Goal: Information Seeking & Learning: Learn about a topic

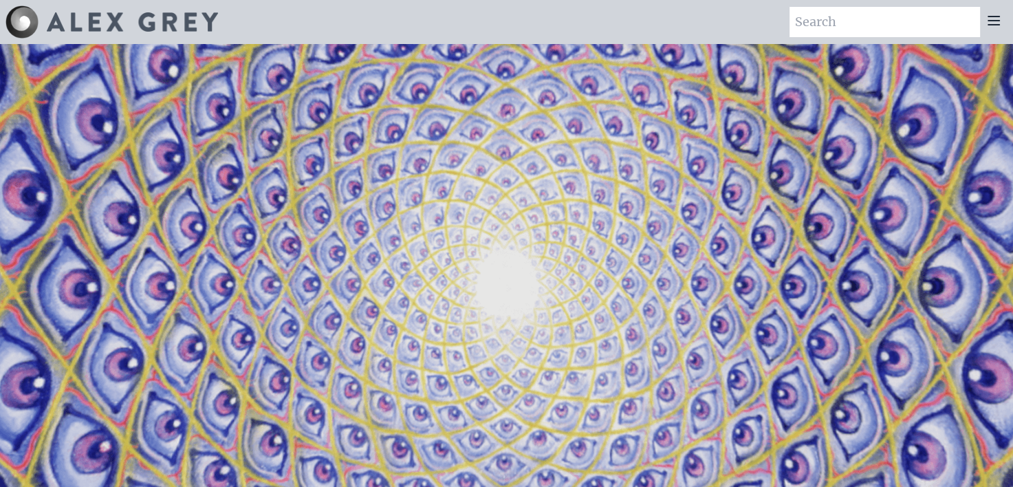
click at [990, 22] on icon at bounding box center [993, 20] width 17 height 17
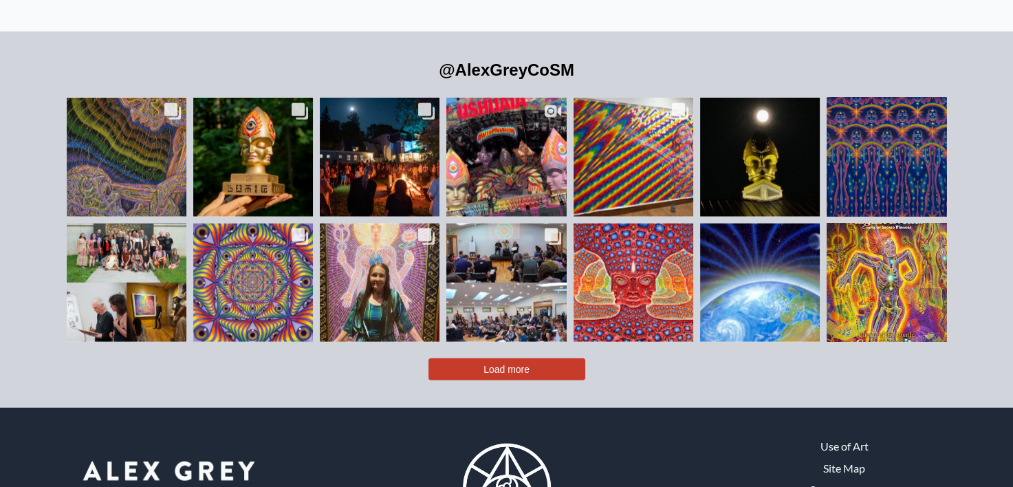
scroll to position [3037, 0]
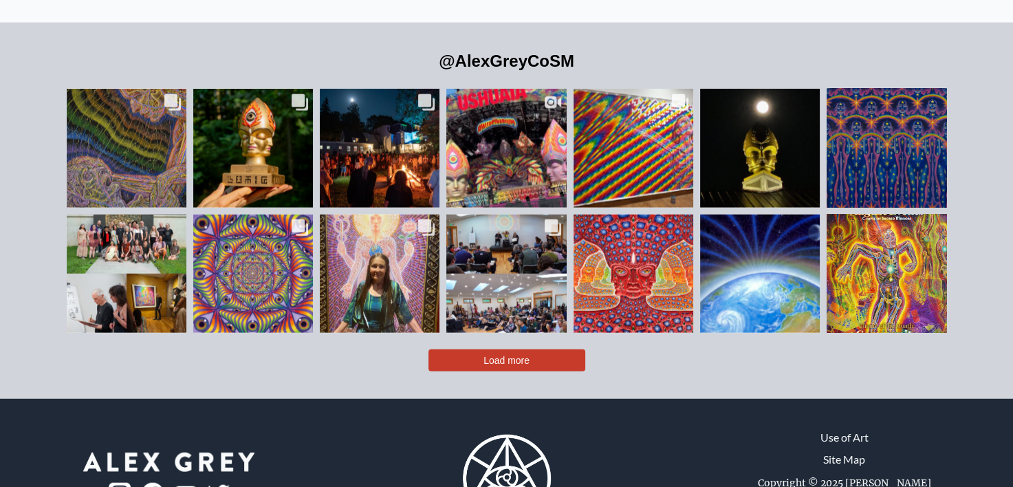
click at [541, 349] on button "Load more" at bounding box center [506, 360] width 157 height 22
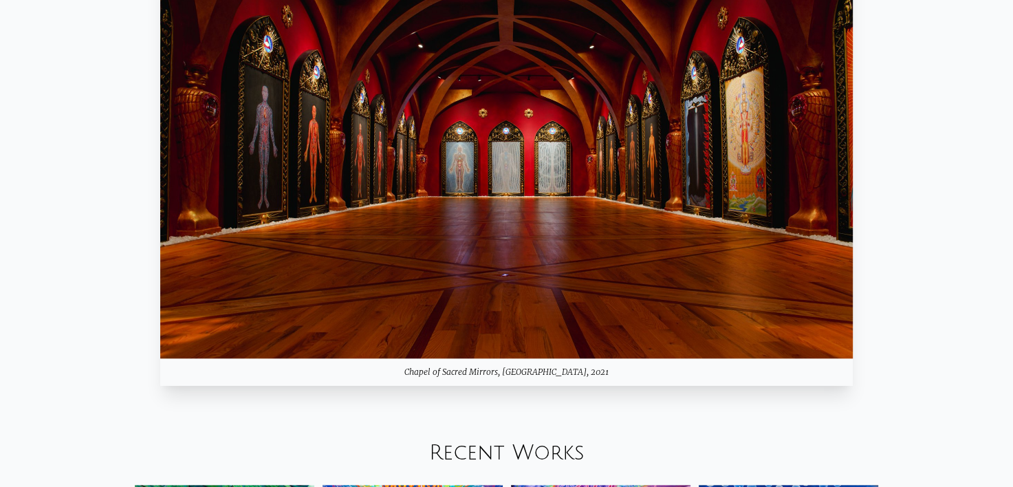
scroll to position [0, 0]
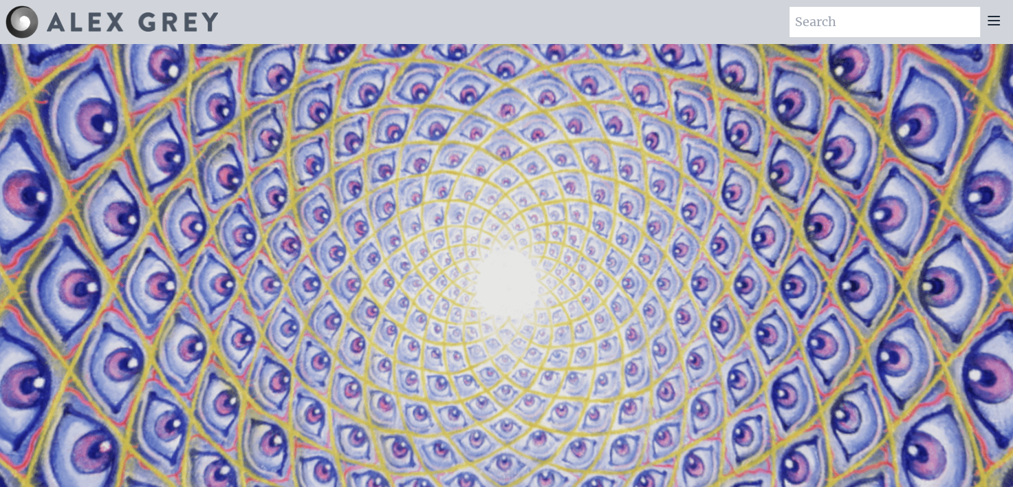
click at [994, 19] on icon at bounding box center [993, 20] width 17 height 17
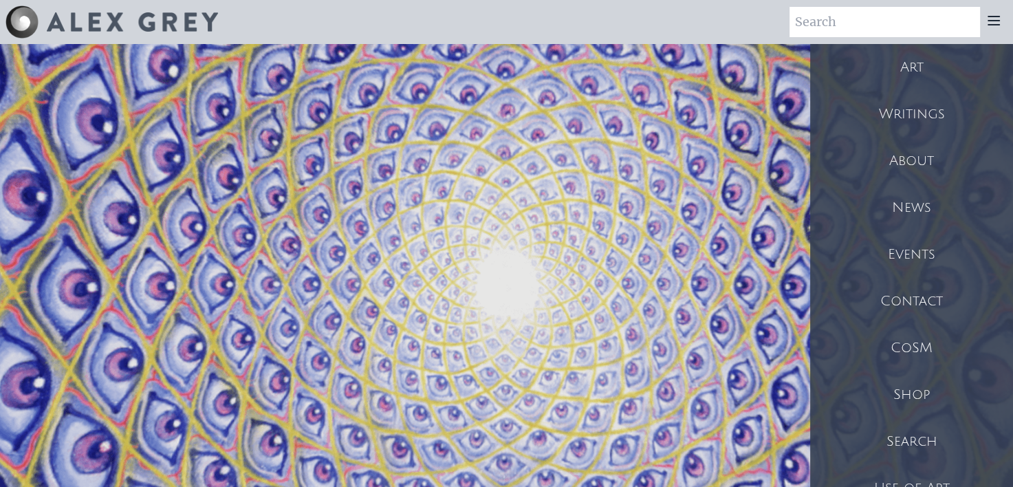
click at [931, 63] on div "Art" at bounding box center [911, 67] width 203 height 47
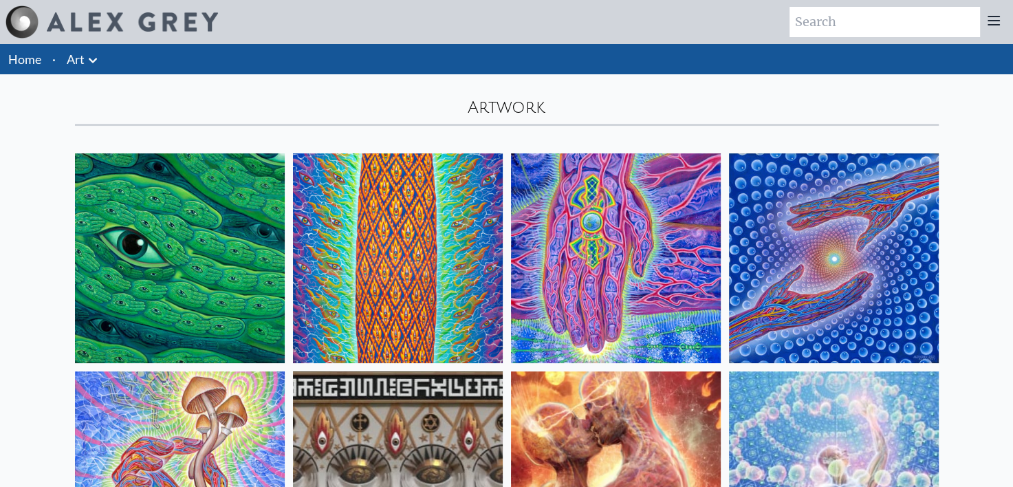
click at [993, 19] on icon at bounding box center [993, 20] width 17 height 17
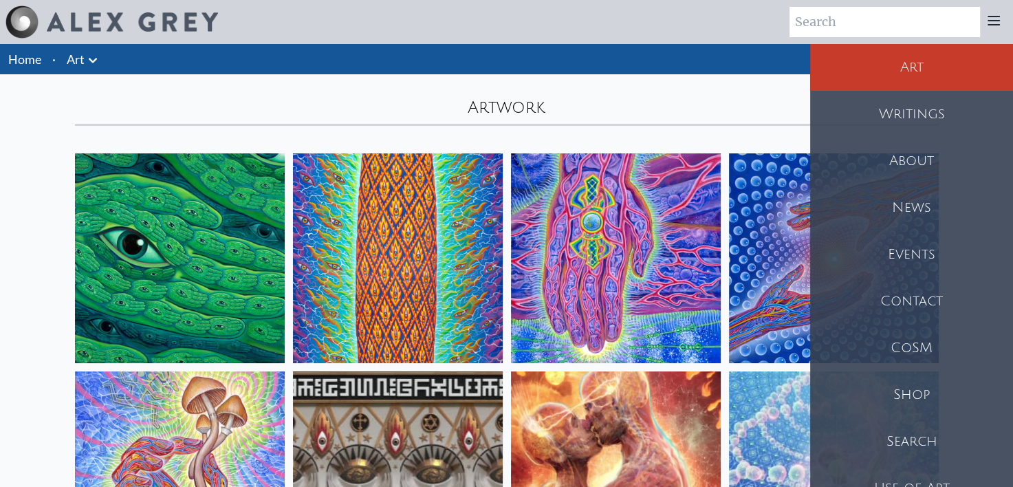
click at [947, 33] on input "search" at bounding box center [884, 22] width 190 height 30
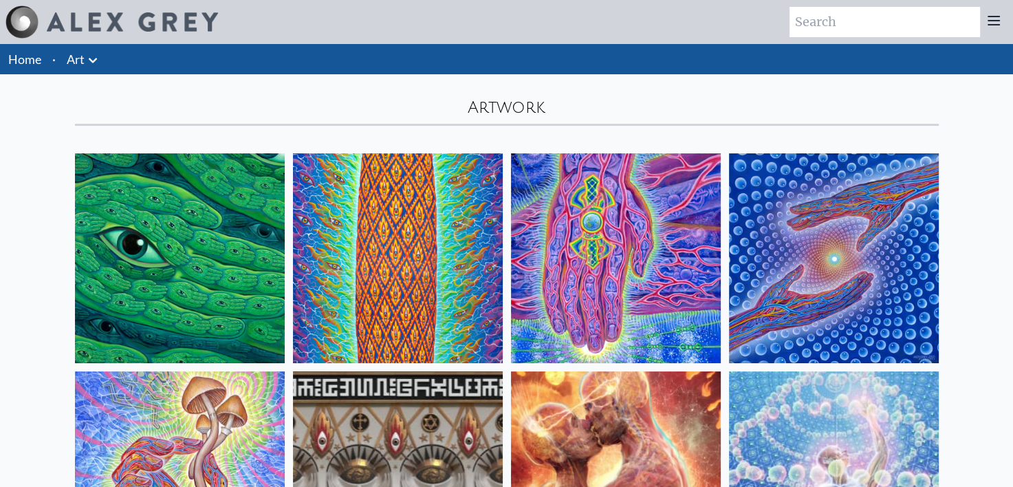
click at [80, 58] on link "Art" at bounding box center [76, 59] width 18 height 19
click at [89, 55] on icon at bounding box center [93, 60] width 17 height 17
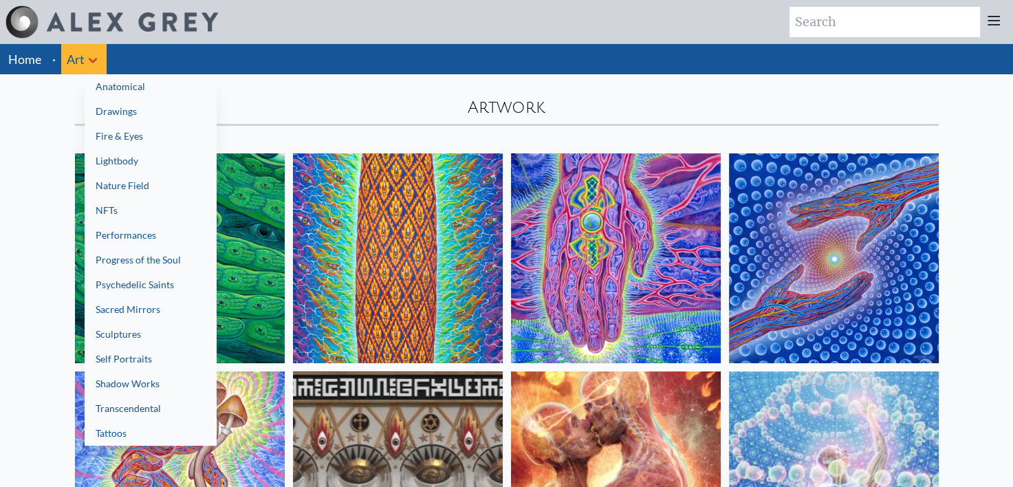
click at [140, 241] on link "Performances" at bounding box center [151, 235] width 132 height 25
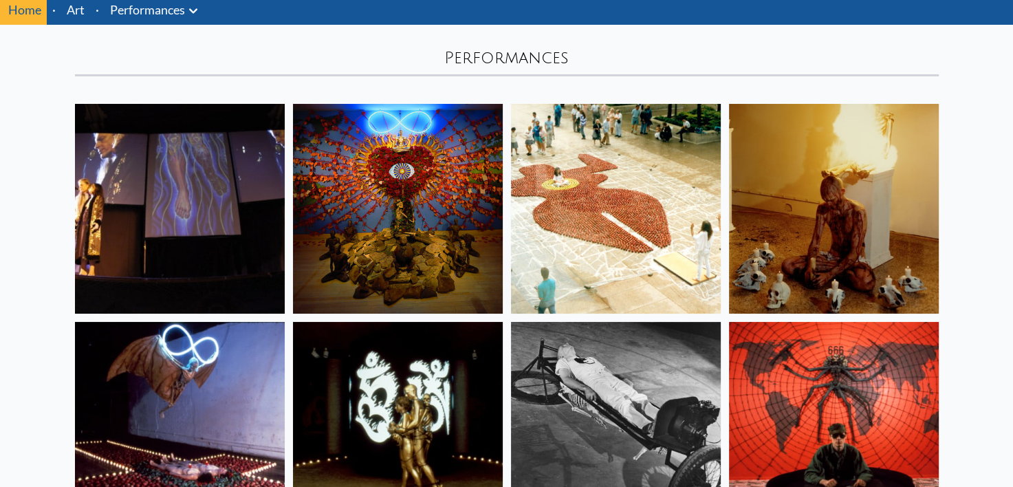
scroll to position [52, 0]
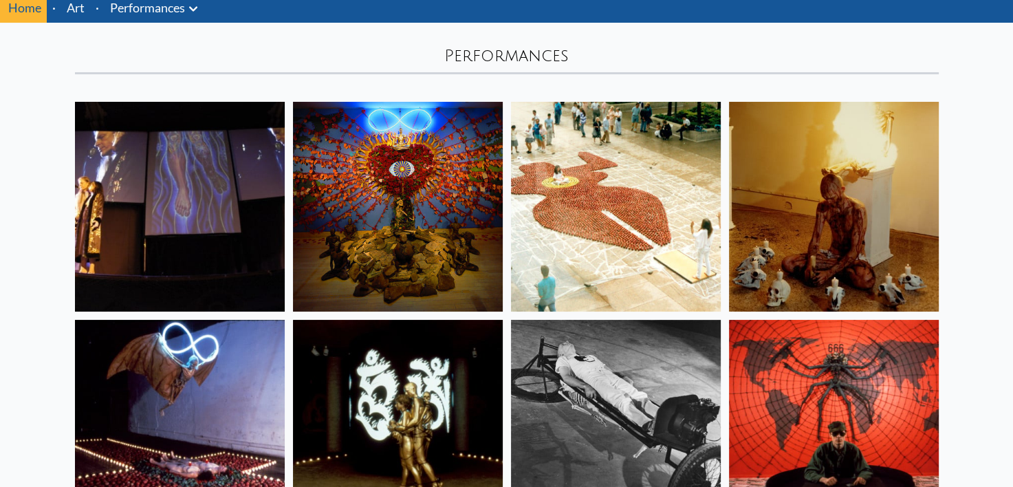
click at [784, 168] on img at bounding box center [834, 207] width 210 height 210
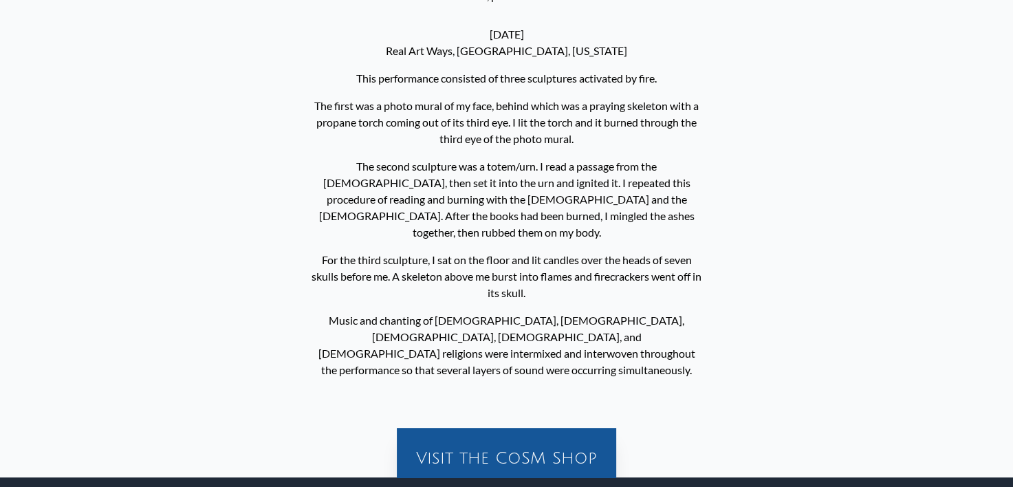
scroll to position [592, 0]
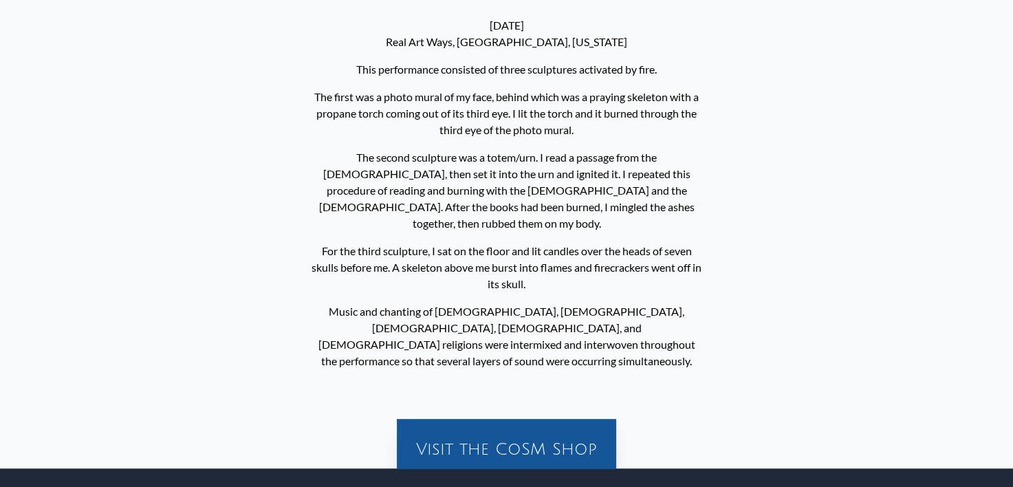
click at [607, 298] on p "Music and chanting of Jewish, Christian, Hindu, Buddhist, and Muslim religions …" at bounding box center [506, 336] width 391 height 77
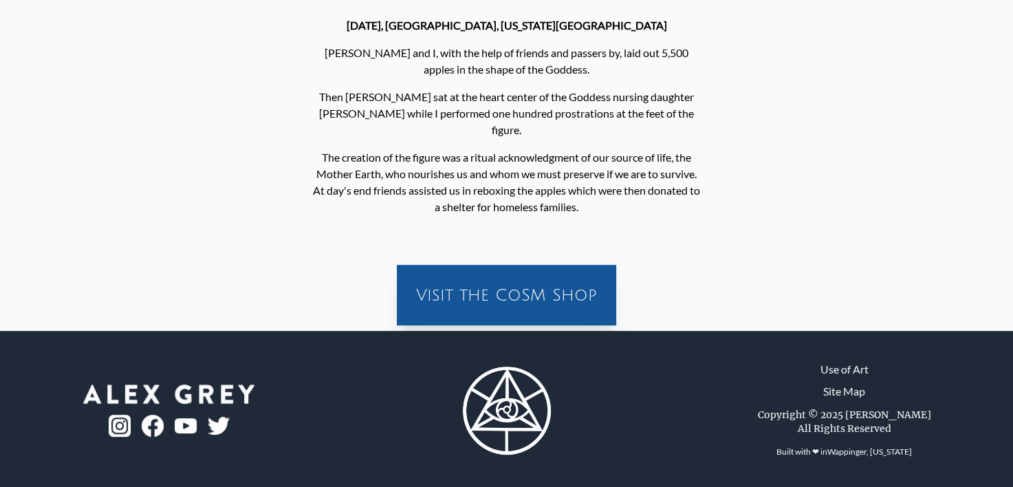
scroll to position [64, 0]
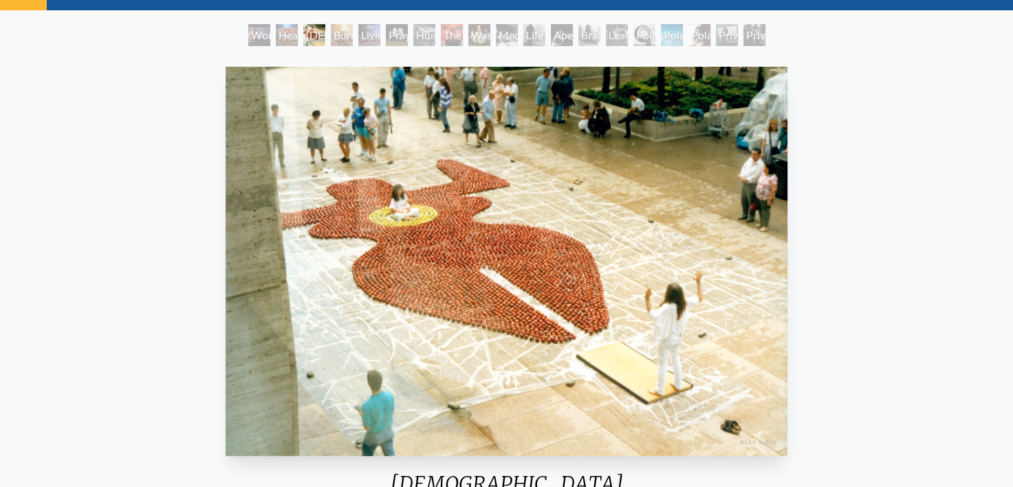
click at [828, 230] on div "Goddess 1989, performance August 1999, Lincoln Center Plaza, New York City Ally…" at bounding box center [506, 462] width 991 height 803
click at [961, 430] on div "Goddess 1989, performance August 1999, Lincoln Center Plaza, New York City Ally…" at bounding box center [506, 462] width 991 height 803
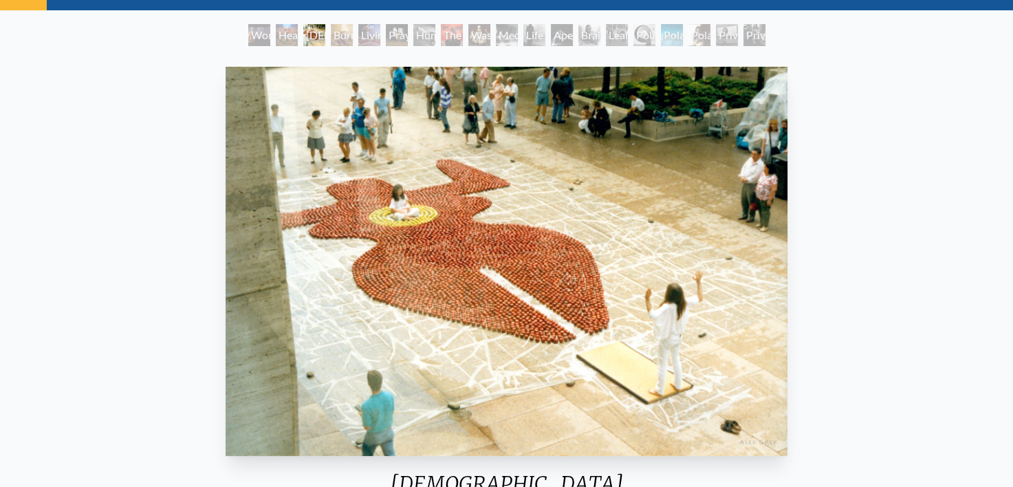
click at [961, 430] on div "Goddess 1989, performance August 1999, Lincoln Center Plaza, New York City Ally…" at bounding box center [506, 462] width 991 height 803
click at [276, 30] on div "Heart Net" at bounding box center [287, 35] width 22 height 22
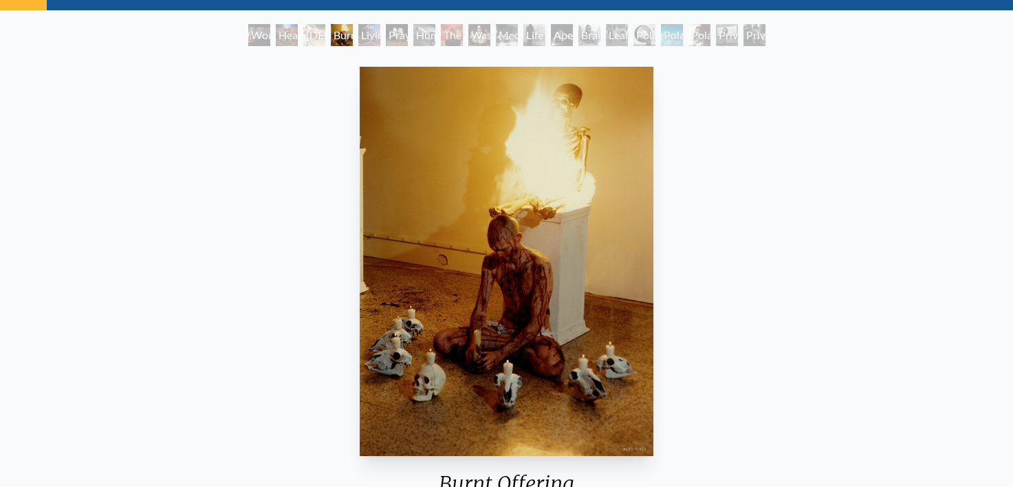
scroll to position [592, 0]
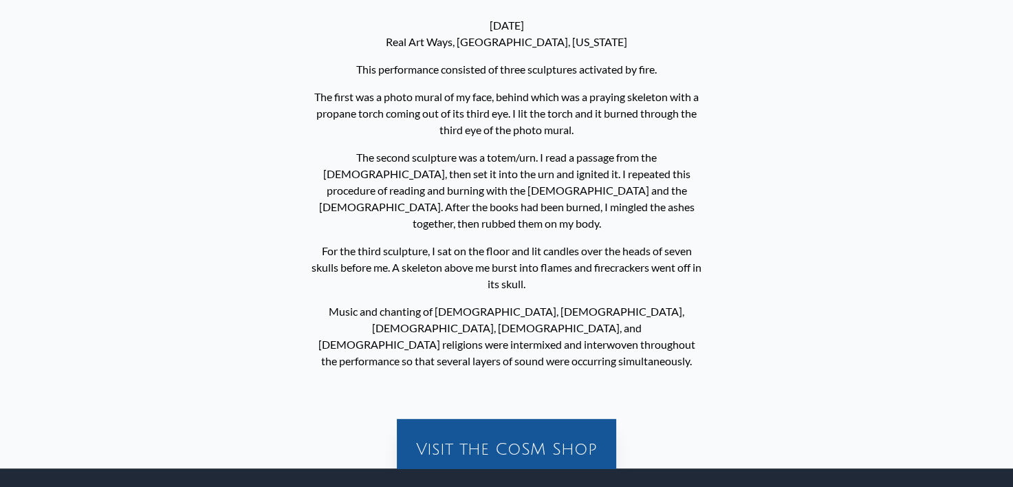
click at [592, 323] on p "Music and chanting of [DEMOGRAPHIC_DATA], [DEMOGRAPHIC_DATA], [DEMOGRAPHIC_DATA…" at bounding box center [506, 336] width 391 height 77
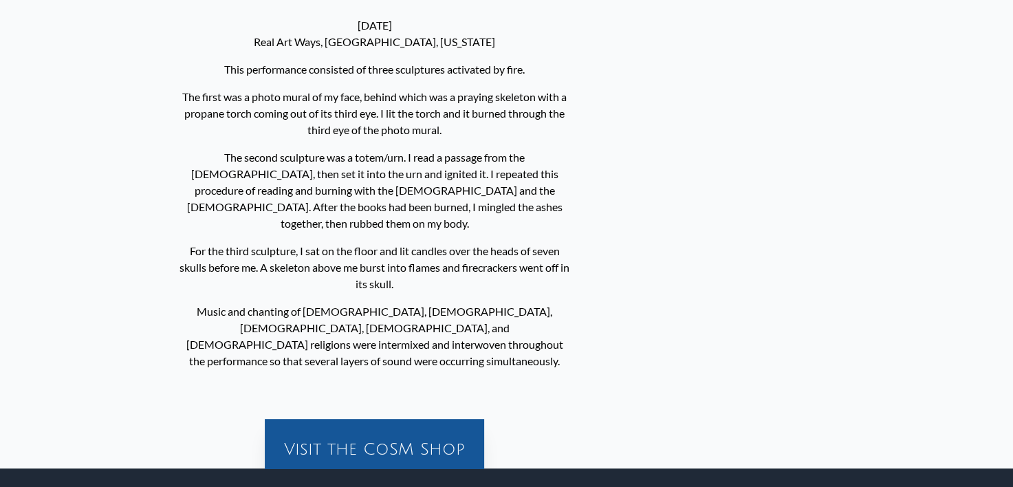
click at [471, 131] on div "March 26, 1983 Real Art Ways, Hartford, Connecticut This performance consisted …" at bounding box center [374, 193] width 402 height 396
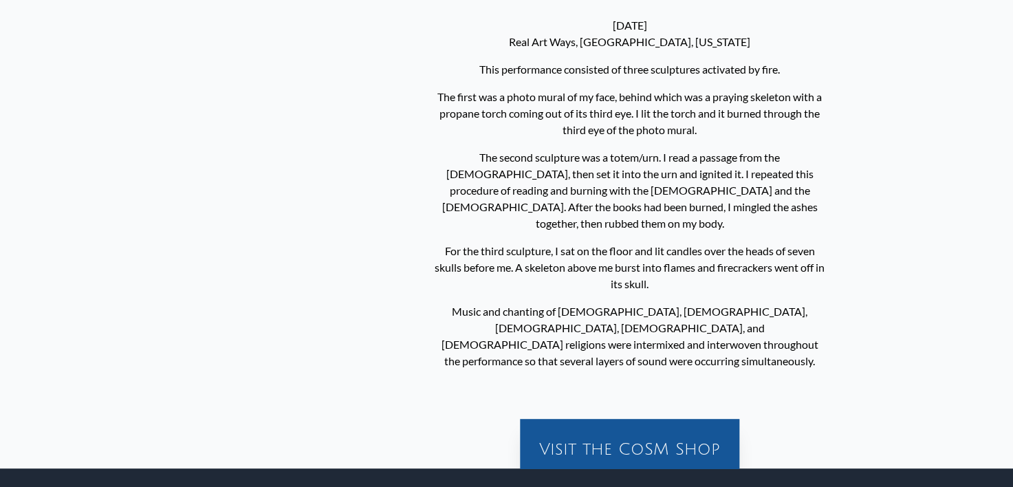
click at [544, 138] on div "March 26, 1983 Real Art Ways, Hartford, Connecticut This performance consisted …" at bounding box center [629, 193] width 402 height 396
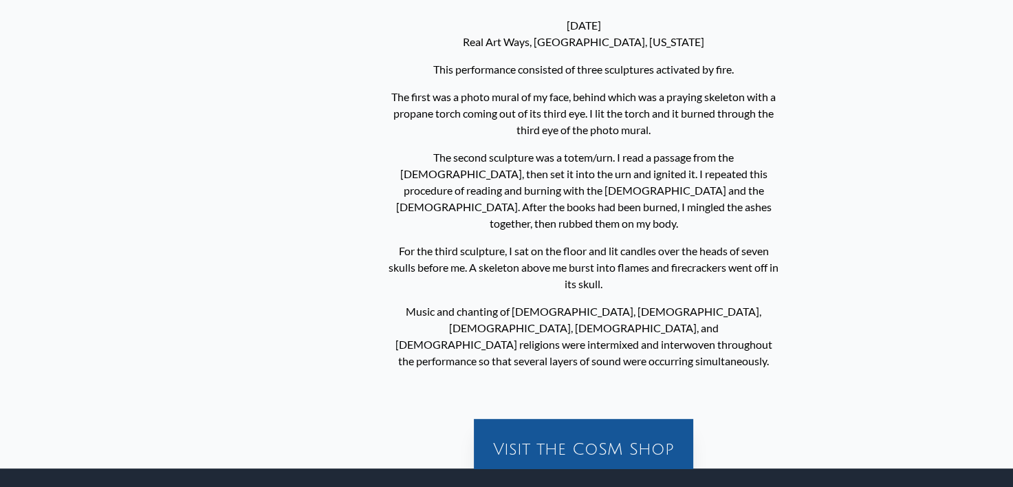
click at [431, 106] on div "March 26, 1983 Real Art Ways, Hartford, Connecticut This performance consisted …" at bounding box center [583, 193] width 402 height 396
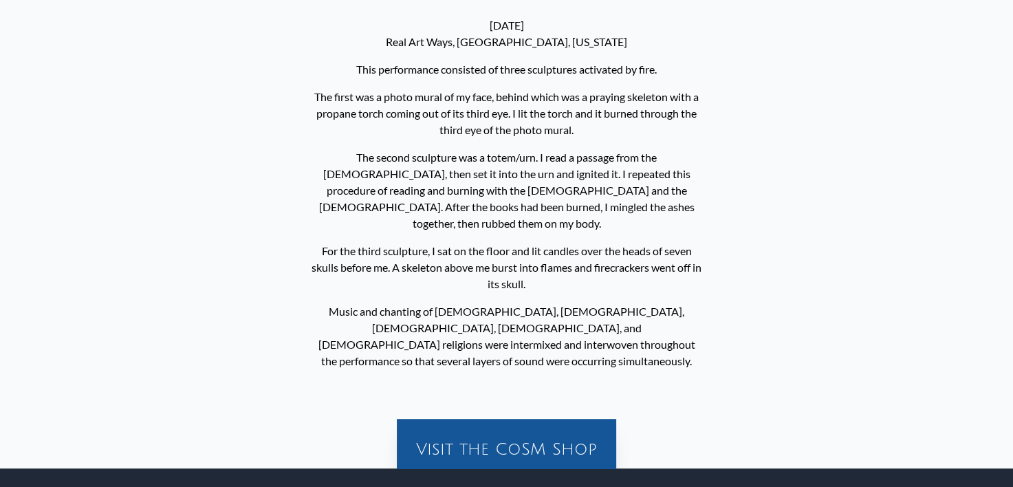
click at [494, 120] on p "The first was a photo mural of my face, behind which was a praying skeleton wit…" at bounding box center [506, 113] width 391 height 61
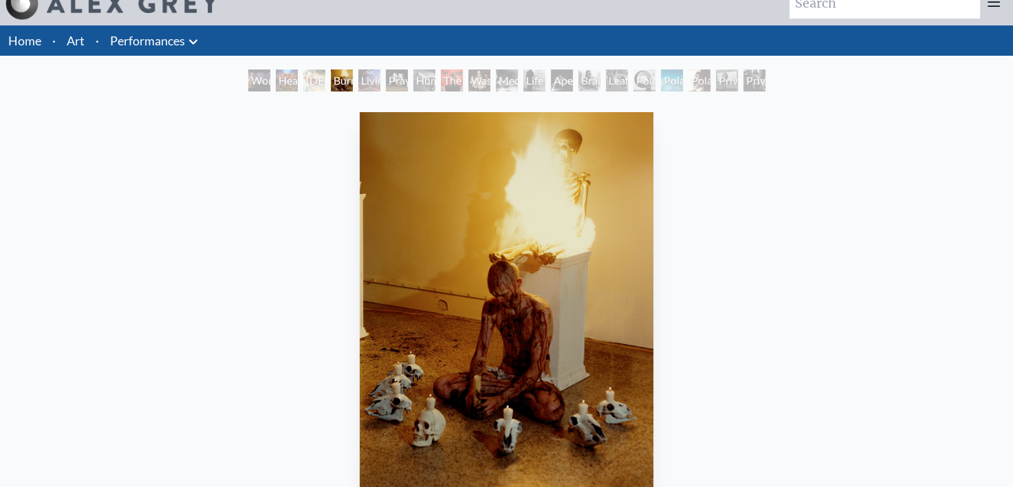
scroll to position [732, 0]
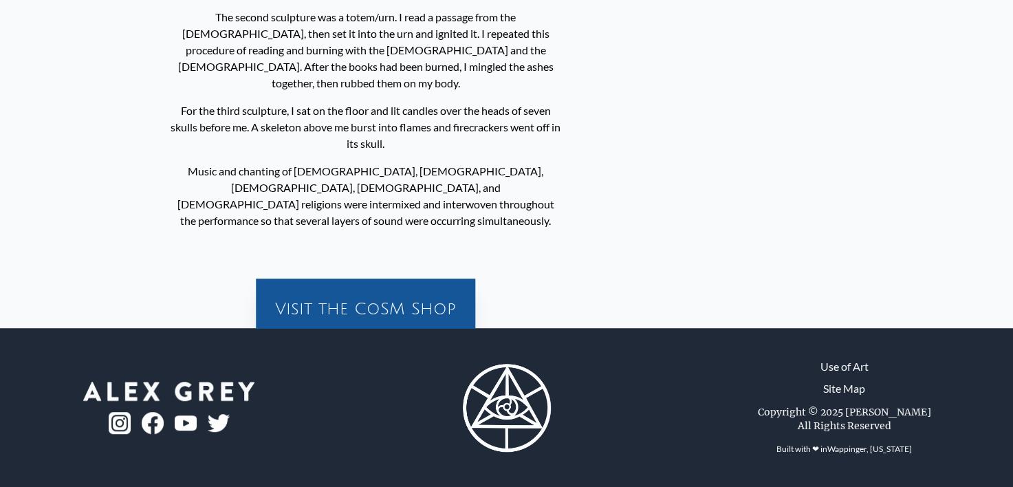
click at [498, 78] on div "March 26, 1983 Real Art Ways, Hartford, Connecticut This performance consisted …" at bounding box center [365, 53] width 402 height 396
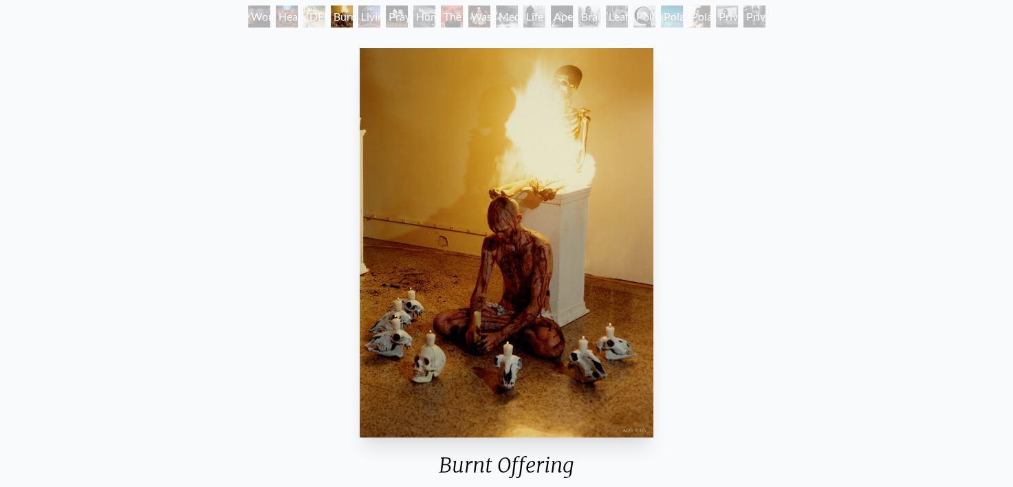
scroll to position [0, 0]
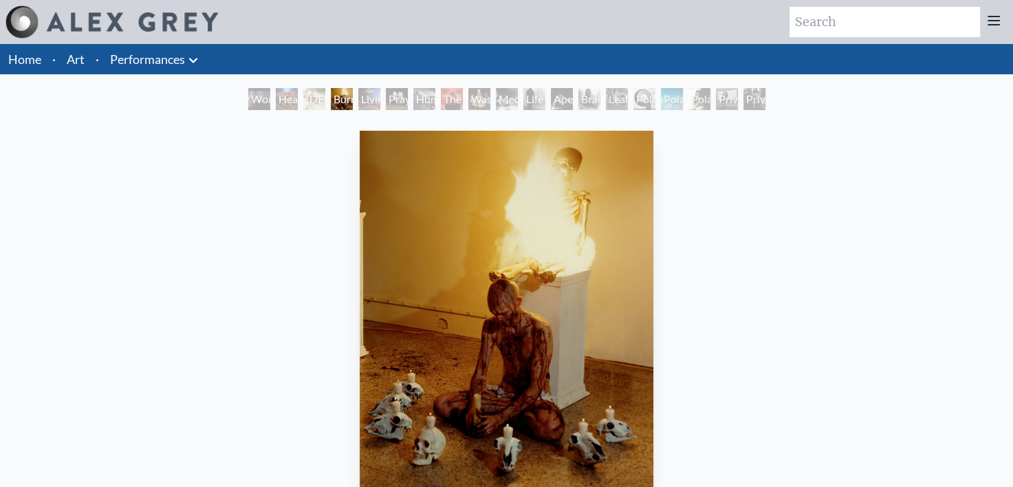
click at [155, 61] on link "Performances" at bounding box center [147, 59] width 75 height 19
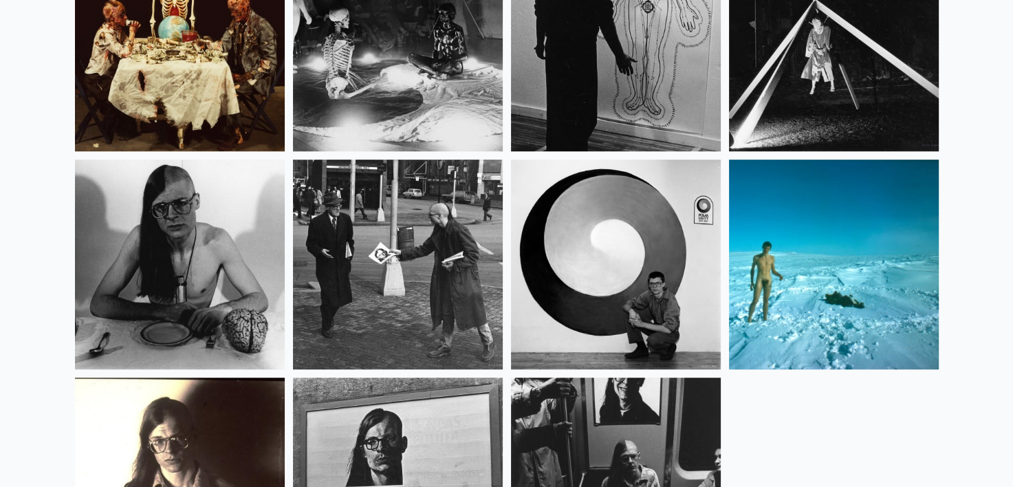
scroll to position [653, 0]
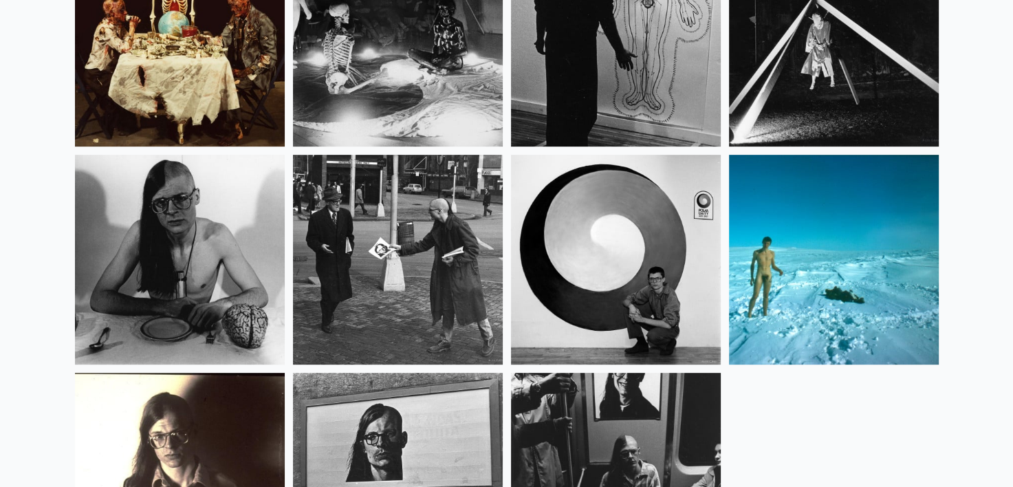
click at [600, 302] on img at bounding box center [616, 260] width 210 height 210
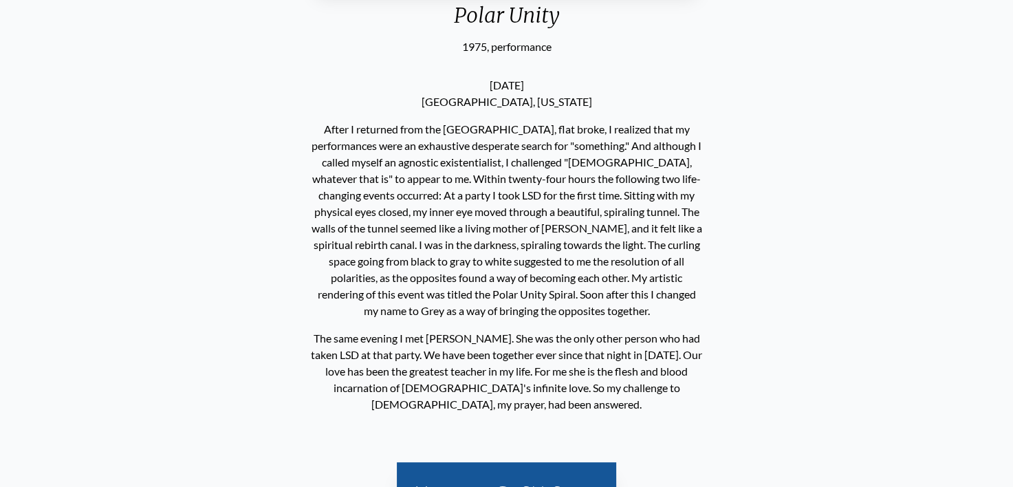
scroll to position [531, 0]
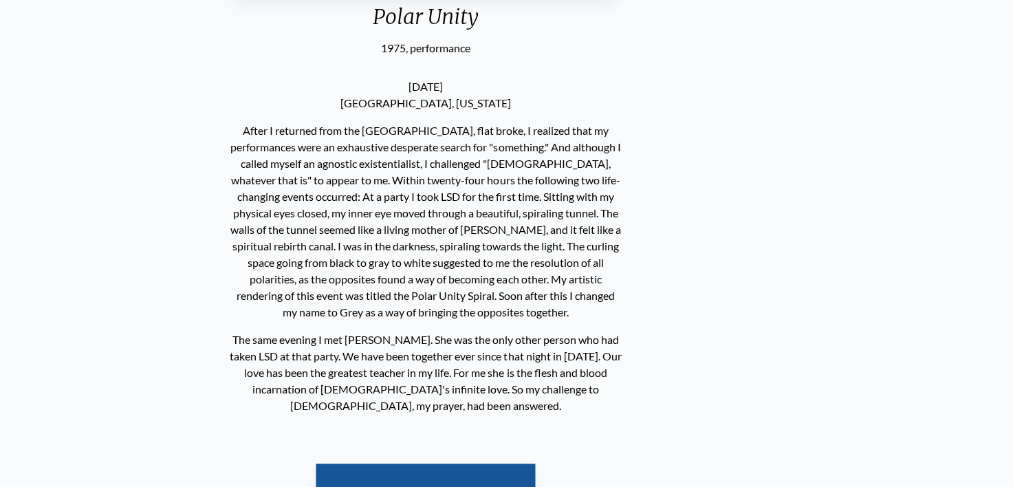
click at [589, 323] on div "[DATE] [GEOGRAPHIC_DATA], [US_STATE] After I returned from the [GEOGRAPHIC_DATA…" at bounding box center [425, 246] width 402 height 380
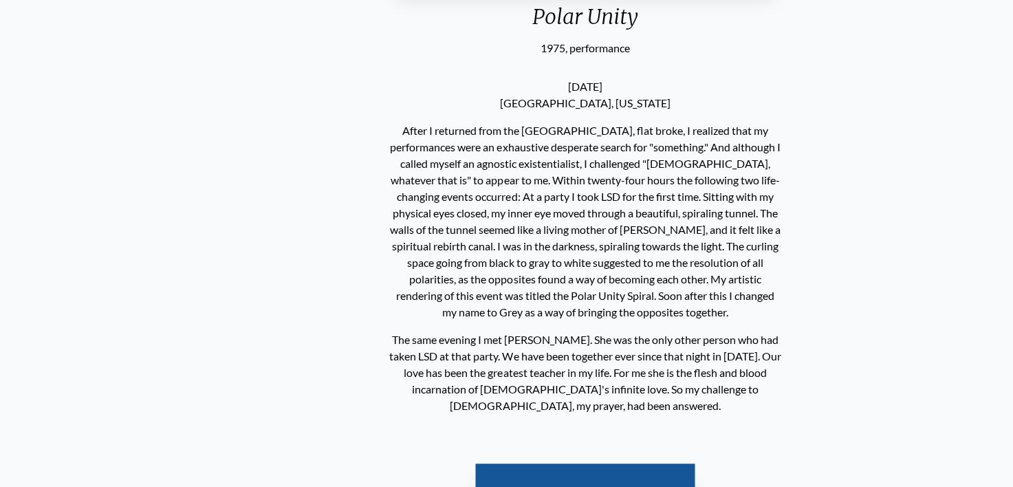
click at [531, 96] on div "Polar Unity 1975, performance [DATE] [GEOGRAPHIC_DATA], [US_STATE] The same eve…" at bounding box center [584, 64] width 991 height 941
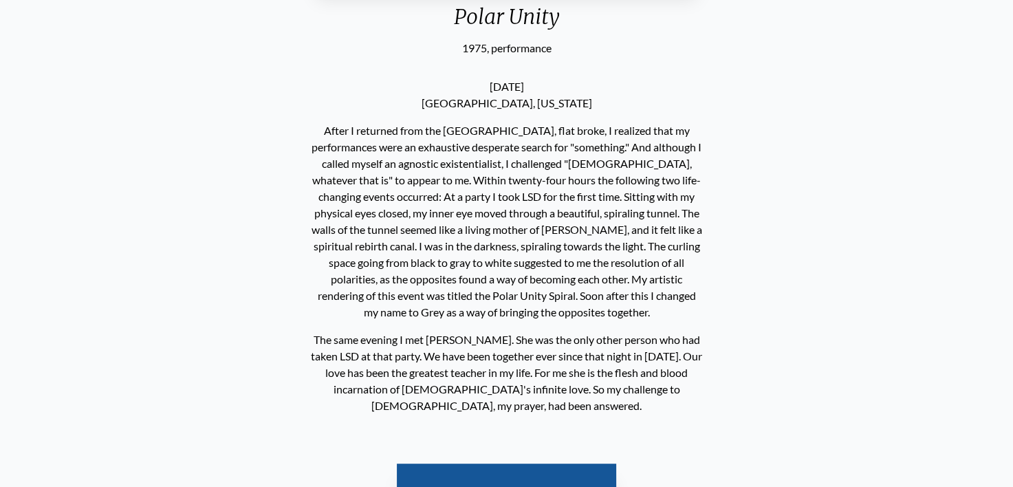
click at [497, 164] on p "After I returned from the [GEOGRAPHIC_DATA], flat broke, I realized that my per…" at bounding box center [506, 221] width 391 height 209
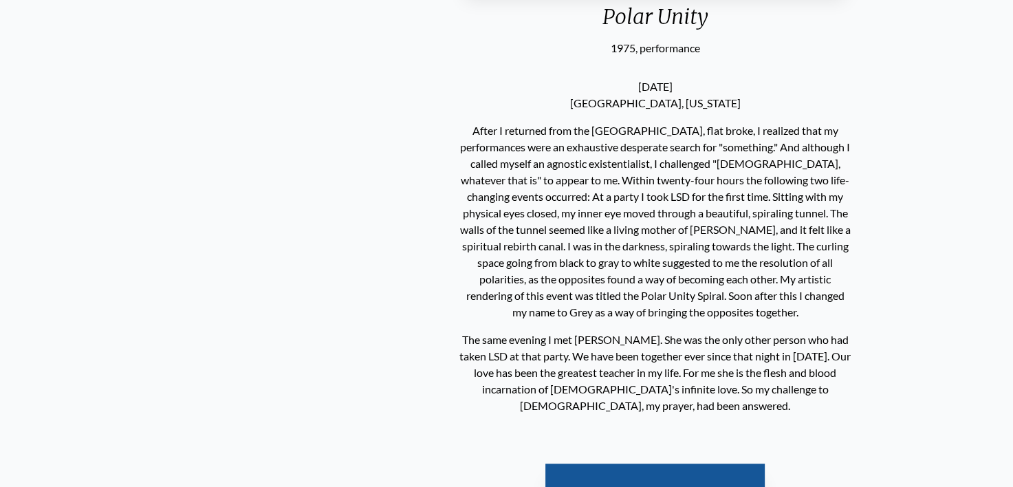
click at [471, 347] on div "[DATE] [GEOGRAPHIC_DATA], [US_STATE] After I returned from the [GEOGRAPHIC_DATA…" at bounding box center [655, 246] width 402 height 380
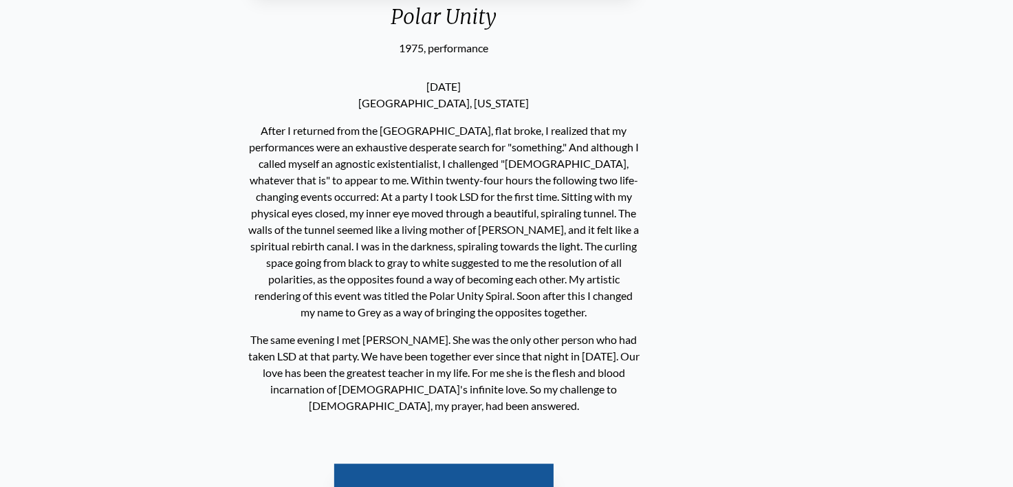
click at [610, 383] on p "The same evening I met [PERSON_NAME]. She was the only other person who had tak…" at bounding box center [443, 373] width 391 height 94
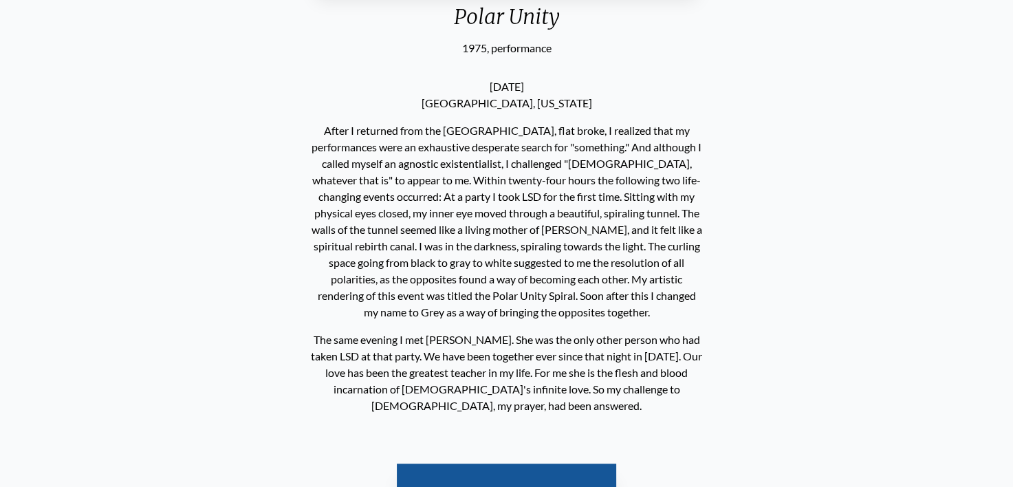
click at [580, 376] on p "The same evening I met [PERSON_NAME]. She was the only other person who had tak…" at bounding box center [506, 373] width 391 height 94
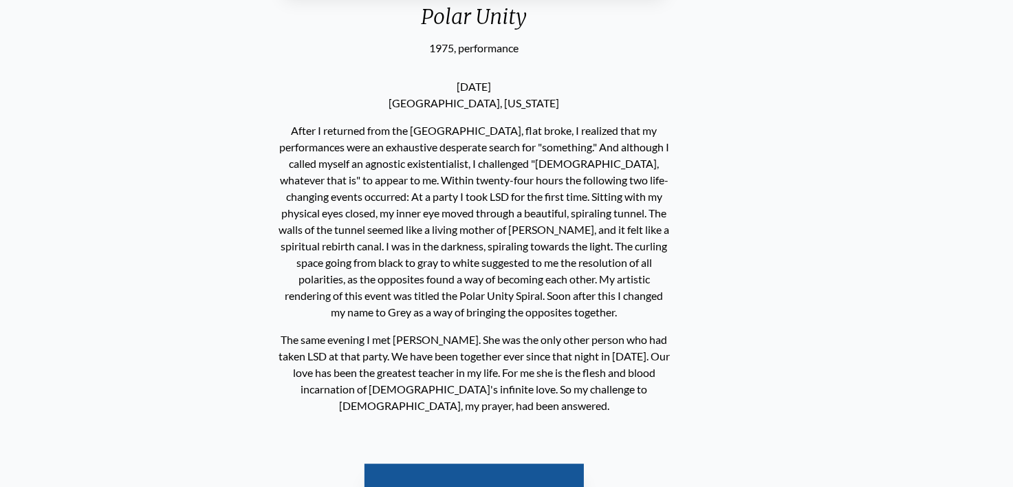
click at [547, 365] on p "The same evening I met [PERSON_NAME]. She was the only other person who had tak…" at bounding box center [474, 373] width 391 height 94
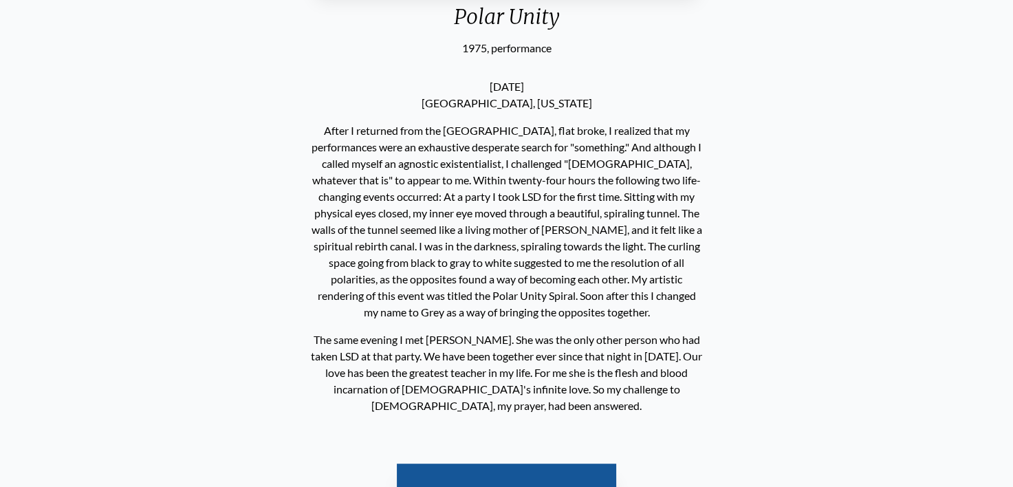
click at [618, 25] on div "Polar Unity" at bounding box center [506, 22] width 397 height 36
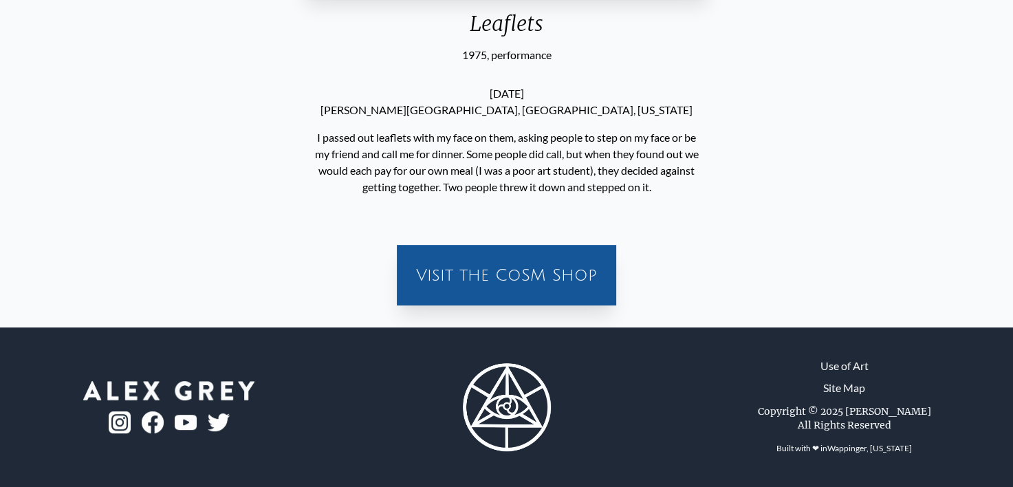
scroll to position [523, 0]
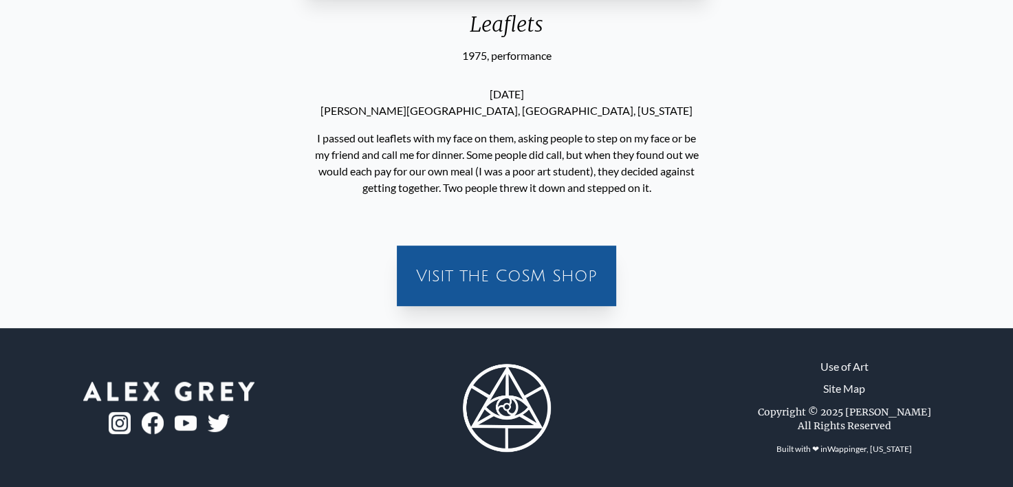
click at [963, 223] on div "Visit the CoSM Shop" at bounding box center [506, 267] width 991 height 99
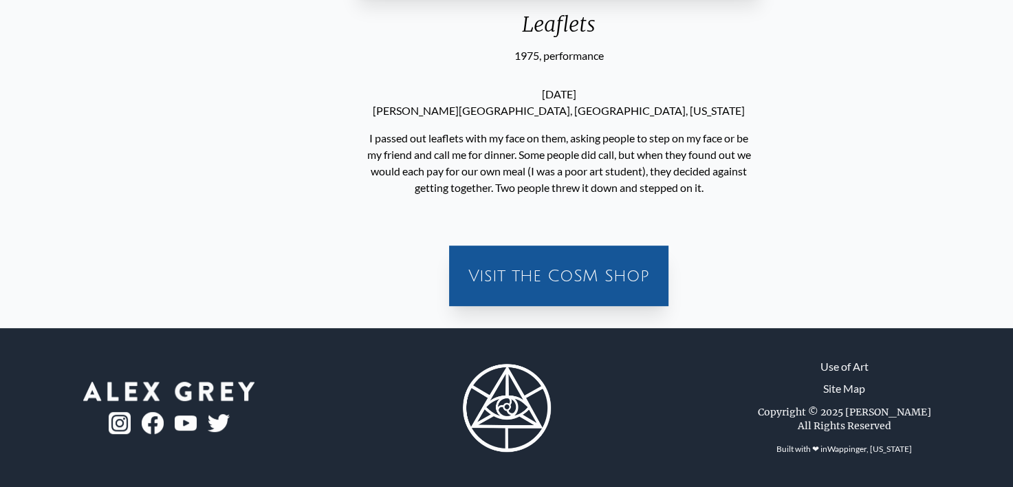
click at [760, 186] on div "[DATE] [PERSON_NAME][GEOGRAPHIC_DATA], [GEOGRAPHIC_DATA], [US_STATE] I passed o…" at bounding box center [559, 141] width 402 height 154
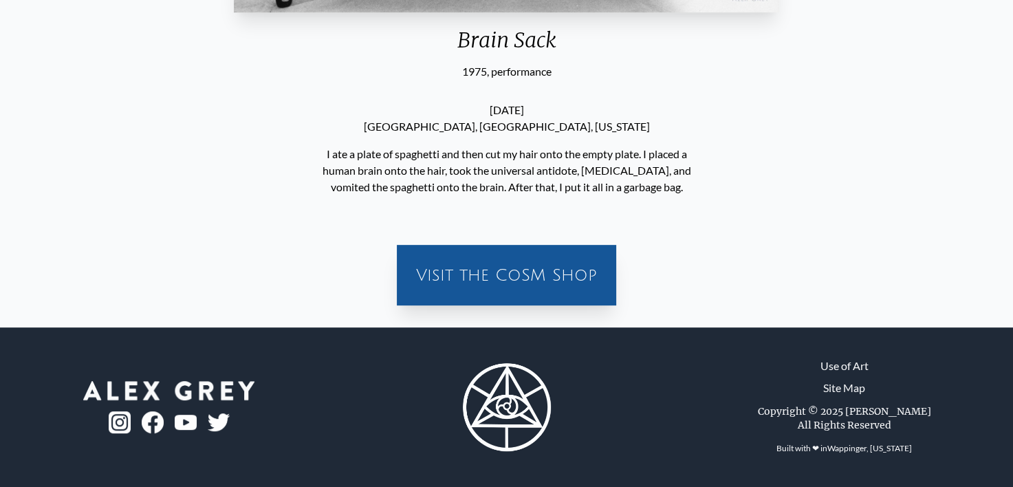
scroll to position [507, 0]
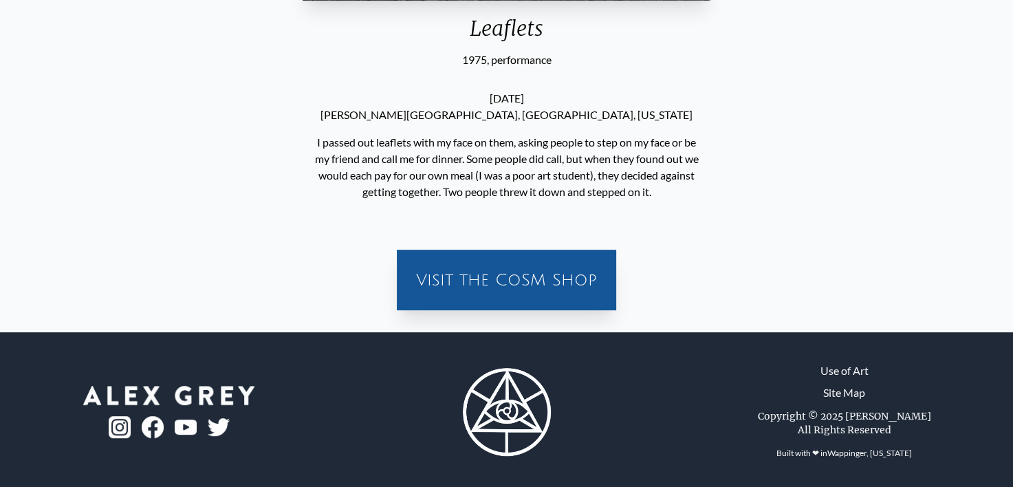
scroll to position [523, 0]
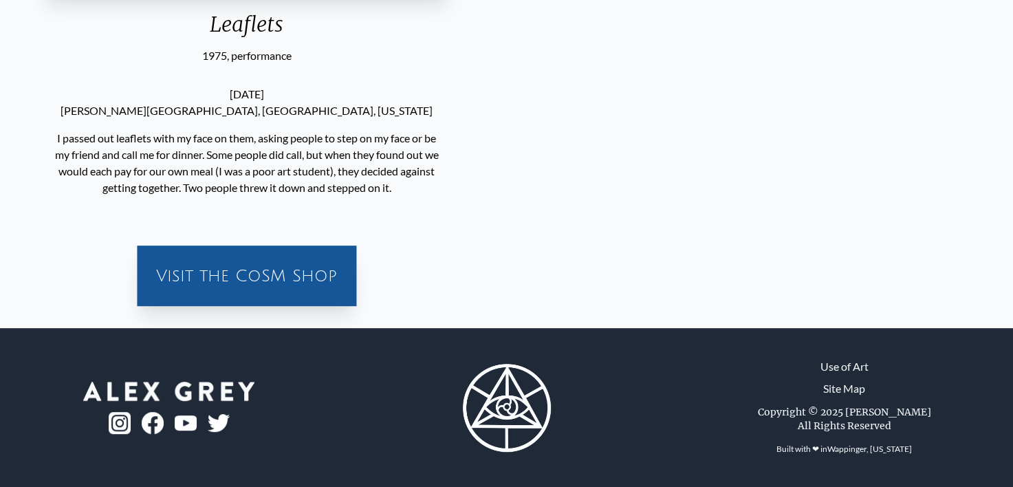
click at [303, 148] on p "I passed out leaflets with my face on them, asking people to step on my face or…" at bounding box center [246, 162] width 391 height 77
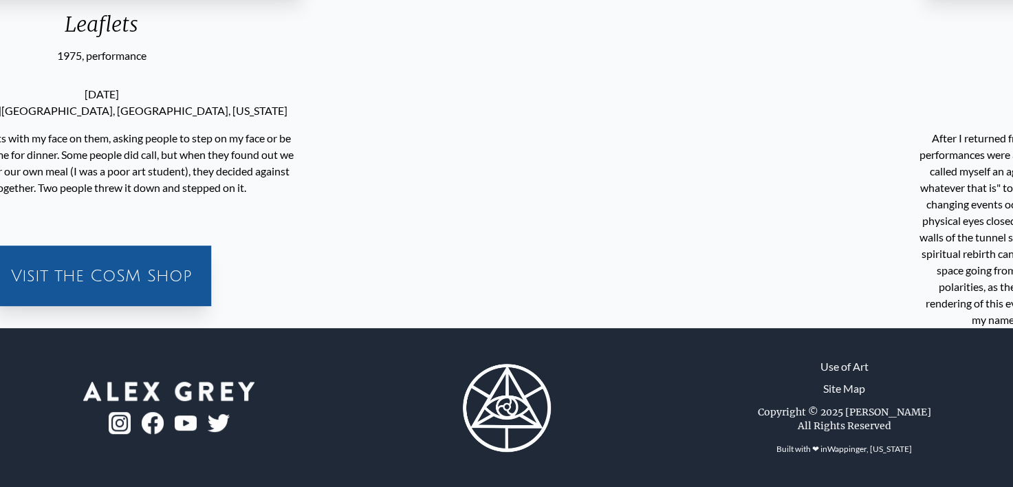
click at [30, 102] on div "[DATE] [PERSON_NAME][GEOGRAPHIC_DATA], [GEOGRAPHIC_DATA], [US_STATE] I passed o…" at bounding box center [101, 141] width 402 height 154
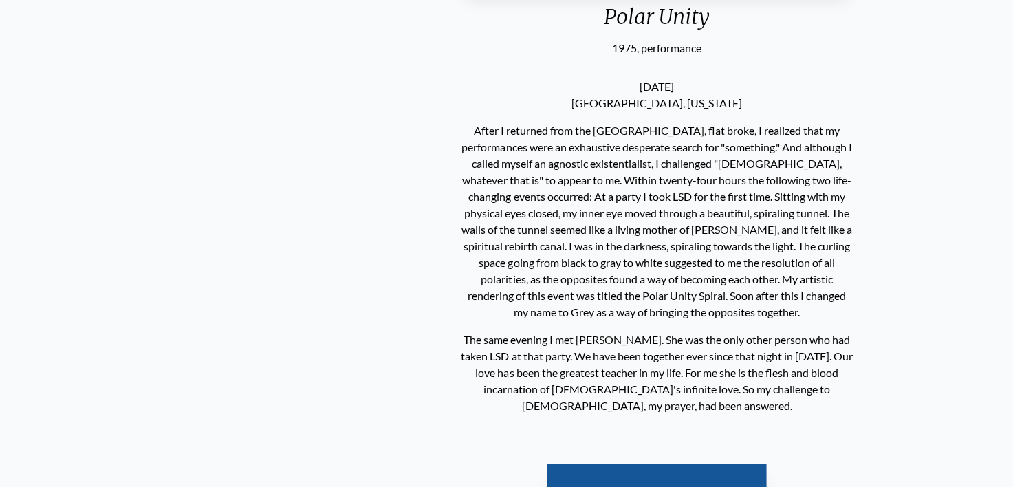
click at [477, 284] on p "After I returned from the [GEOGRAPHIC_DATA], flat broke, I realized that my per…" at bounding box center [656, 221] width 391 height 209
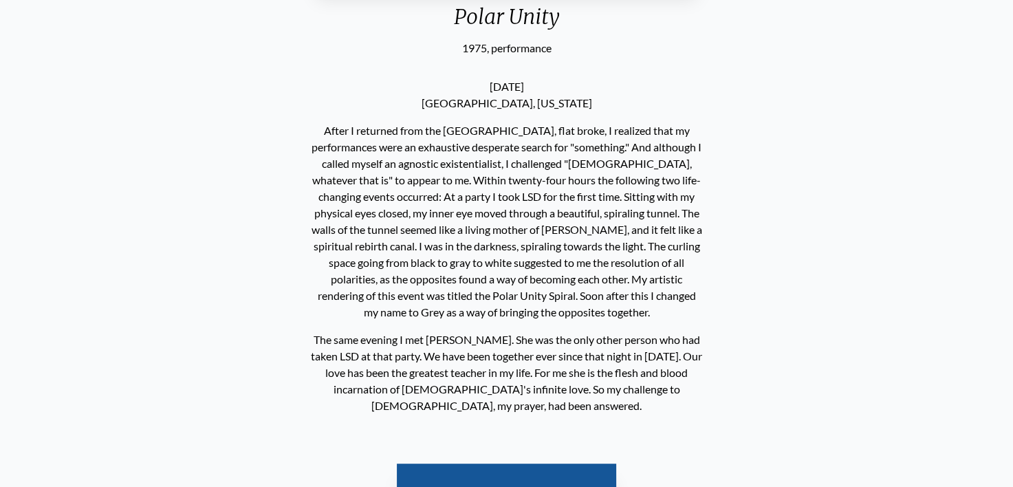
click at [719, 154] on div "Polar Unity 1975, performance [DATE] [GEOGRAPHIC_DATA], [US_STATE] The same eve…" at bounding box center [506, 64] width 991 height 941
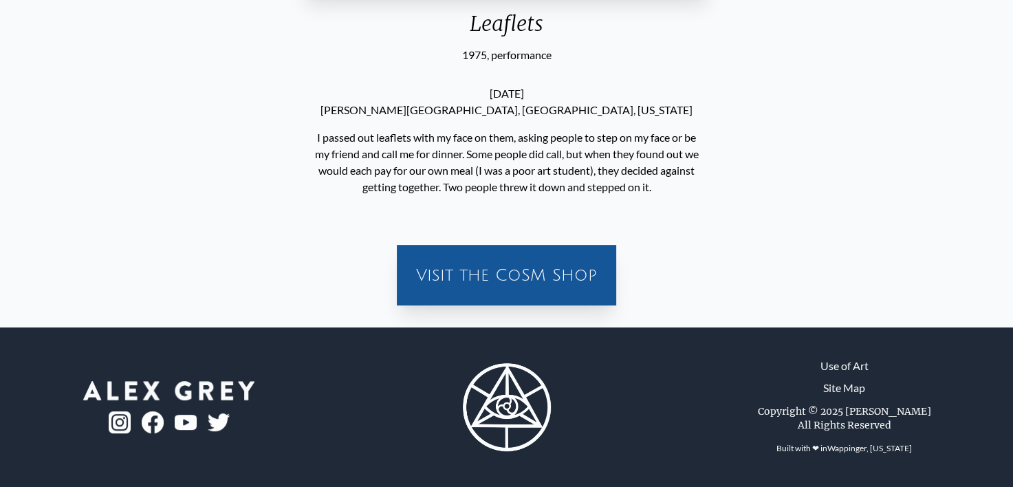
scroll to position [523, 0]
